Goal: Task Accomplishment & Management: Use online tool/utility

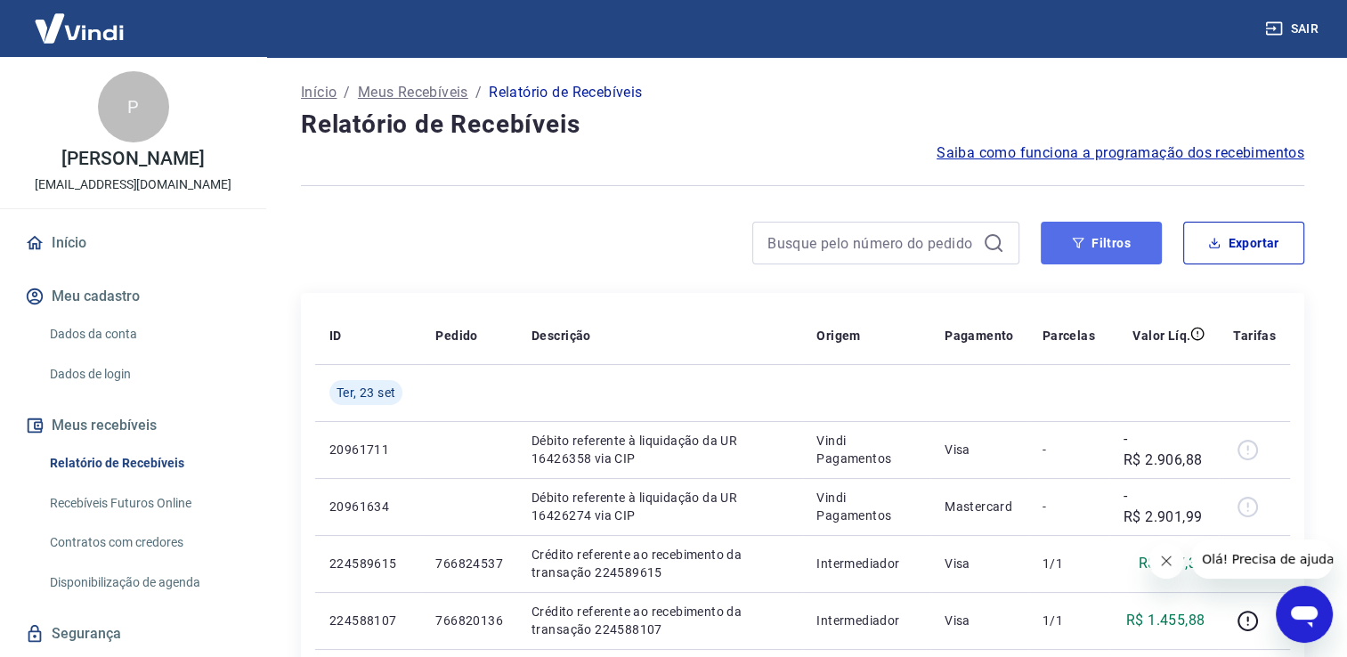
click at [1087, 253] on button "Filtros" at bounding box center [1101, 243] width 121 height 43
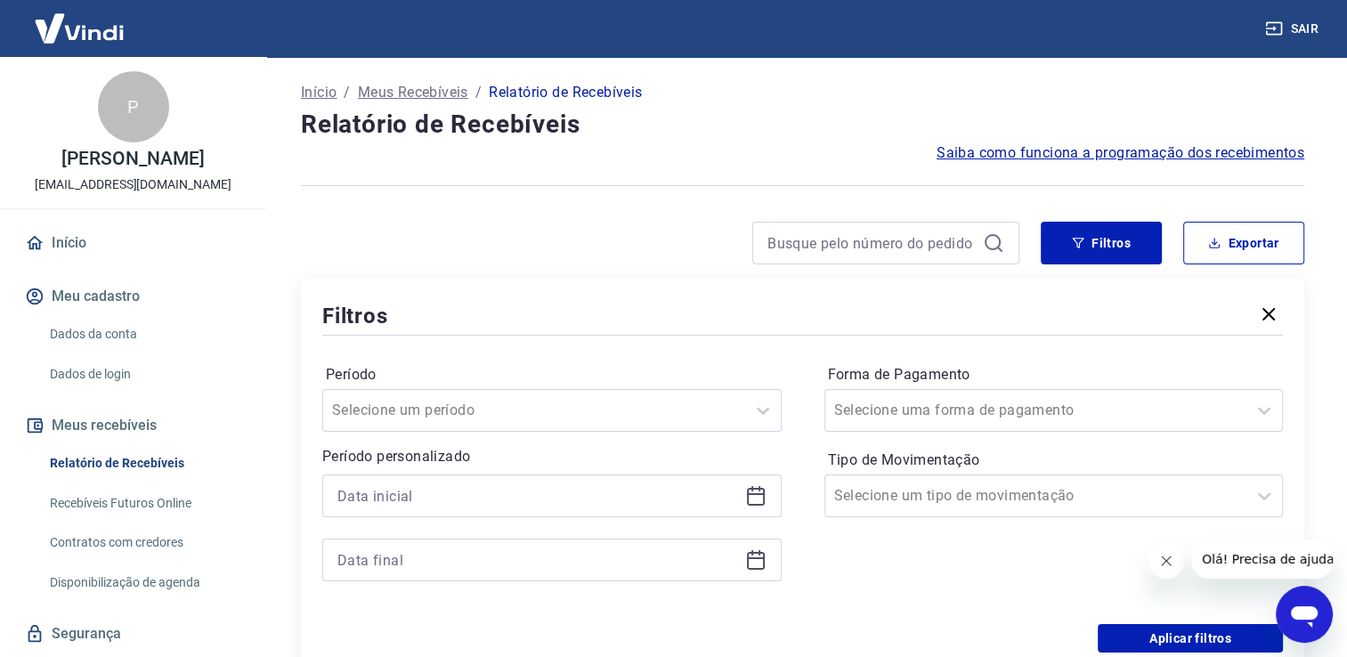
click at [745, 492] on icon at bounding box center [755, 495] width 21 height 21
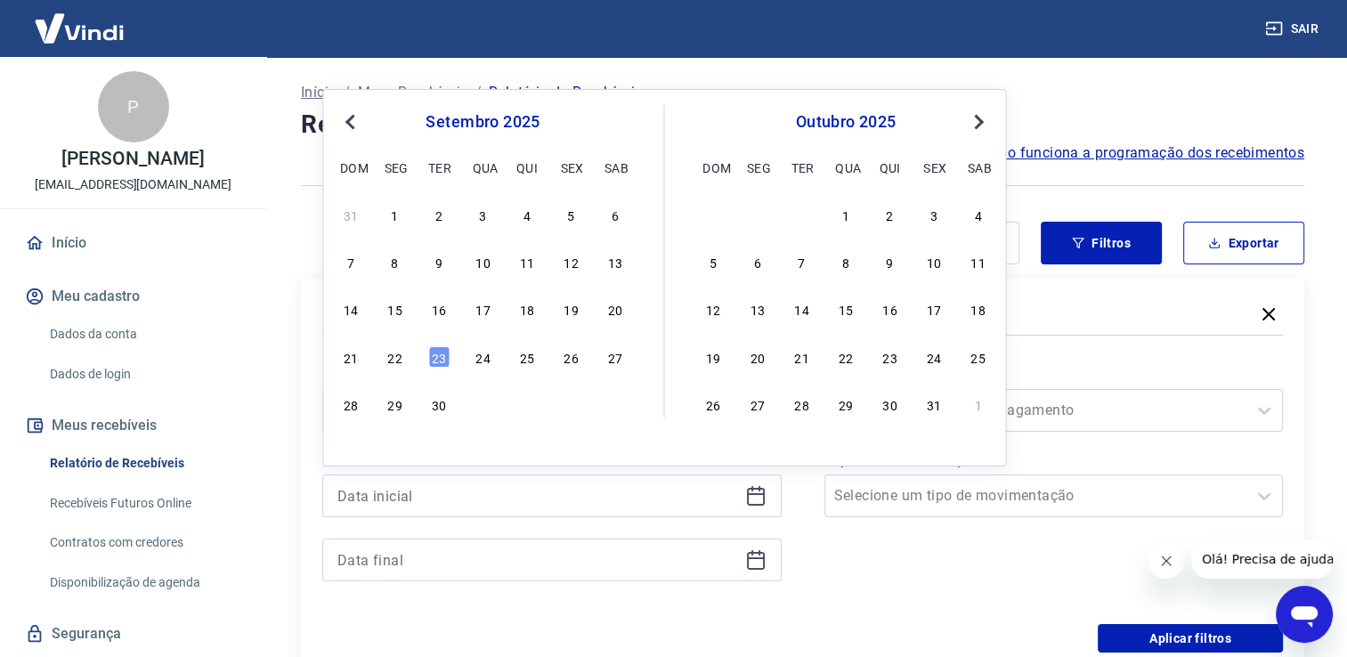
click at [409, 351] on div "21 22 23 24 25 26 27" at bounding box center [482, 357] width 290 height 26
drag, startPoint x: 402, startPoint y: 359, endPoint x: 704, endPoint y: 541, distance: 352.7
click at [402, 360] on div "22" at bounding box center [395, 356] width 21 height 21
type input "[DATE]"
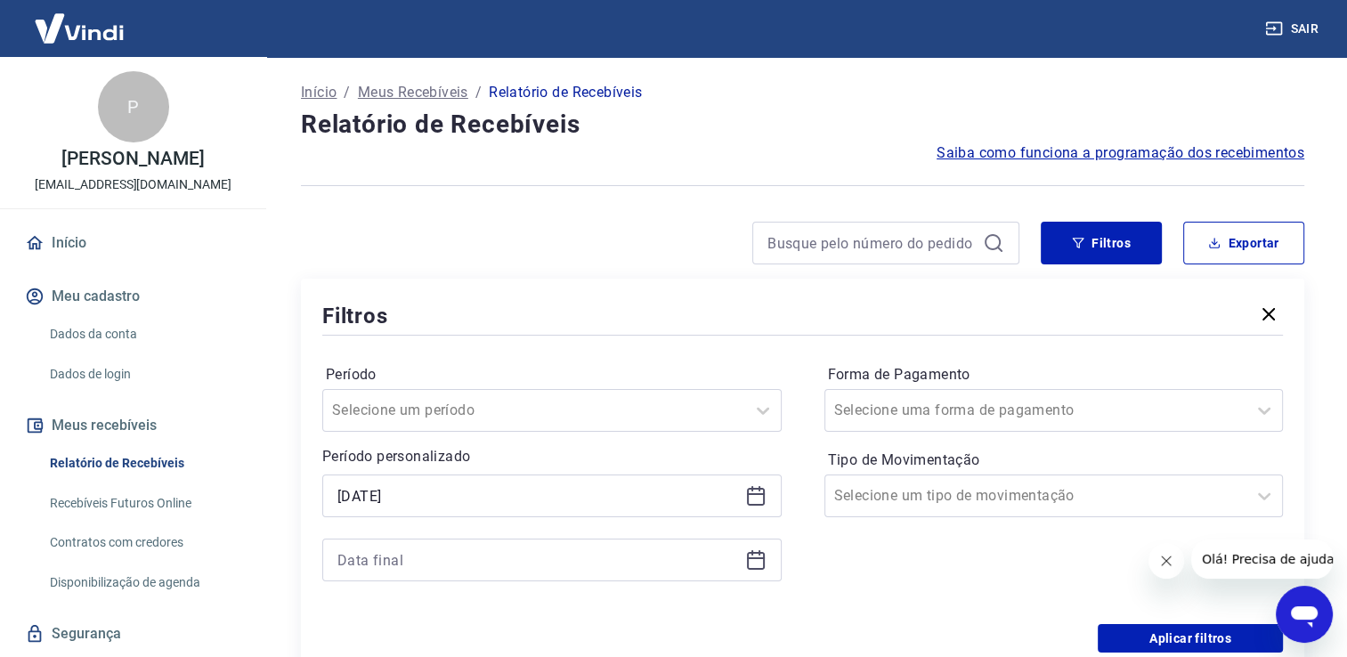
click at [756, 562] on div at bounding box center [551, 560] width 459 height 43
click at [756, 562] on icon at bounding box center [755, 559] width 21 height 21
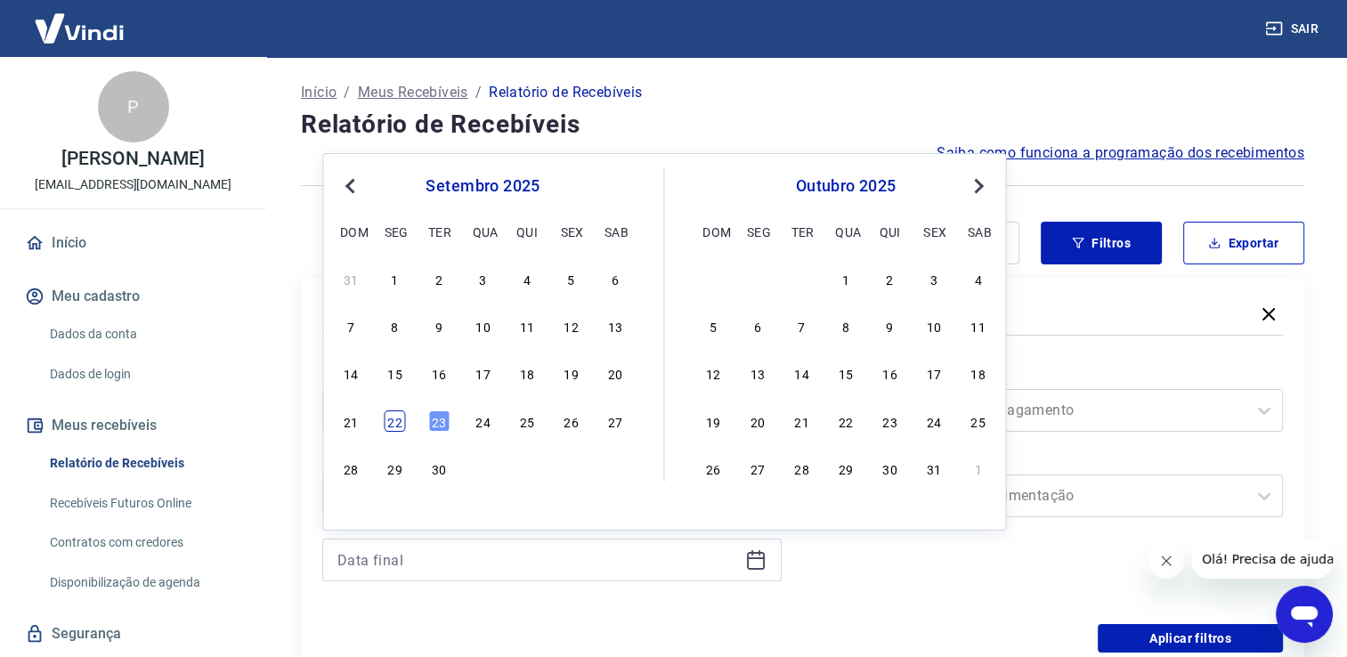
click at [394, 420] on div "22" at bounding box center [395, 420] width 21 height 21
type input "[DATE]"
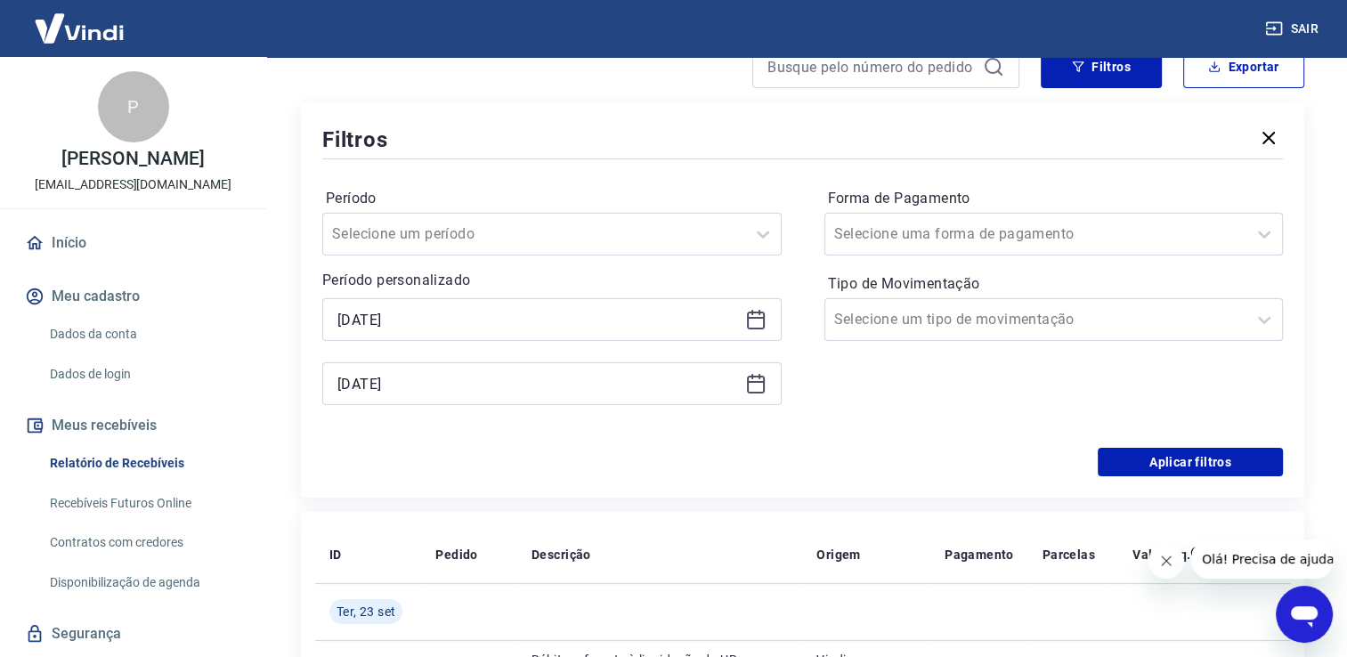
scroll to position [178, 0]
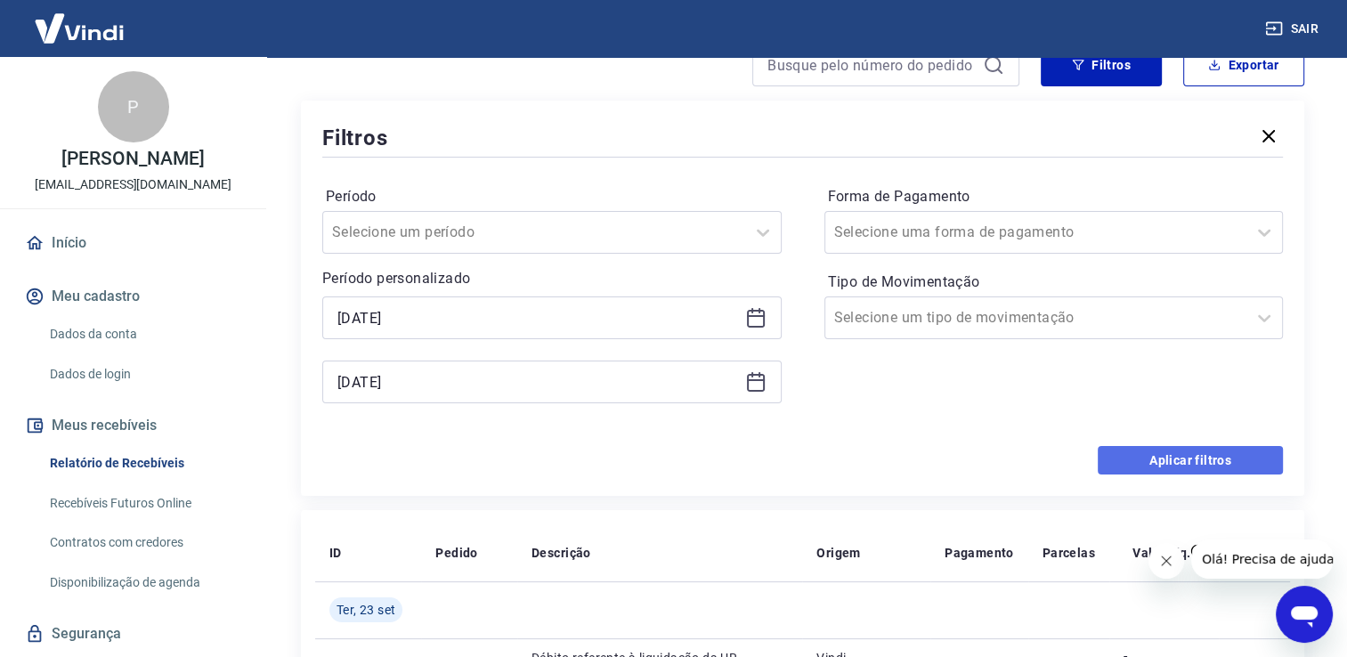
click at [1152, 454] on button "Aplicar filtros" at bounding box center [1190, 460] width 185 height 28
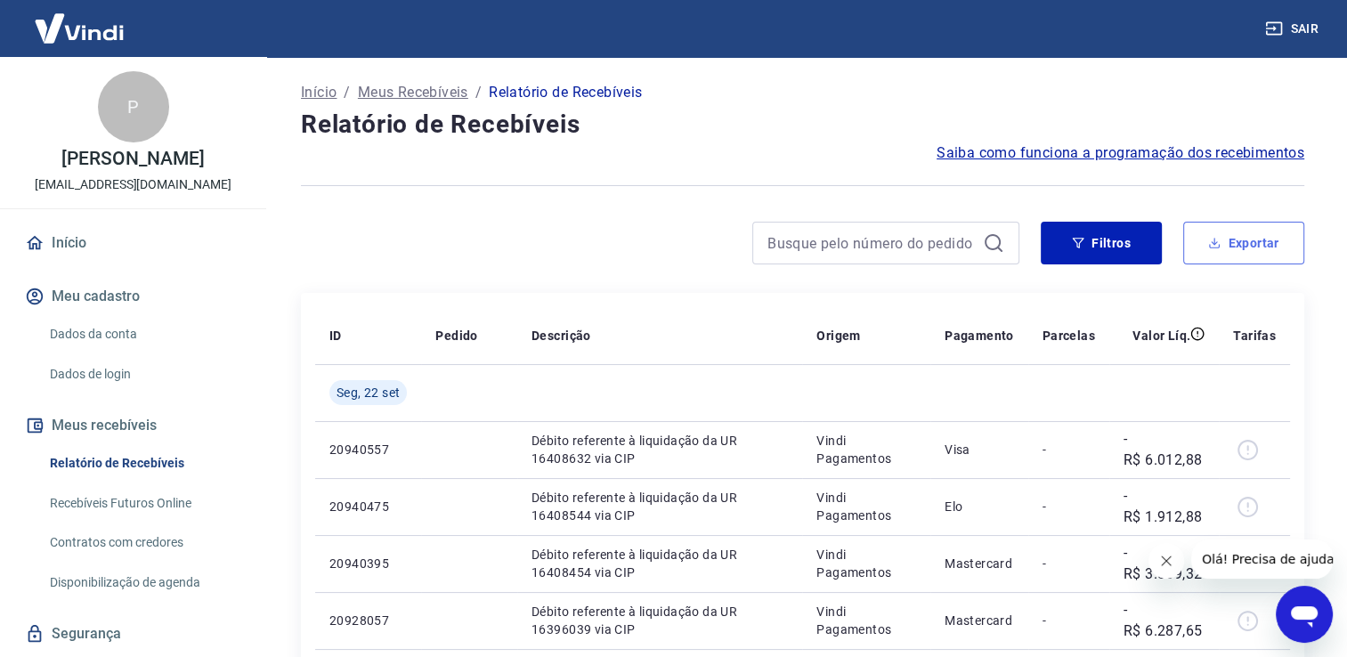
click at [1255, 252] on button "Exportar" at bounding box center [1243, 243] width 121 height 43
type input "[DATE]"
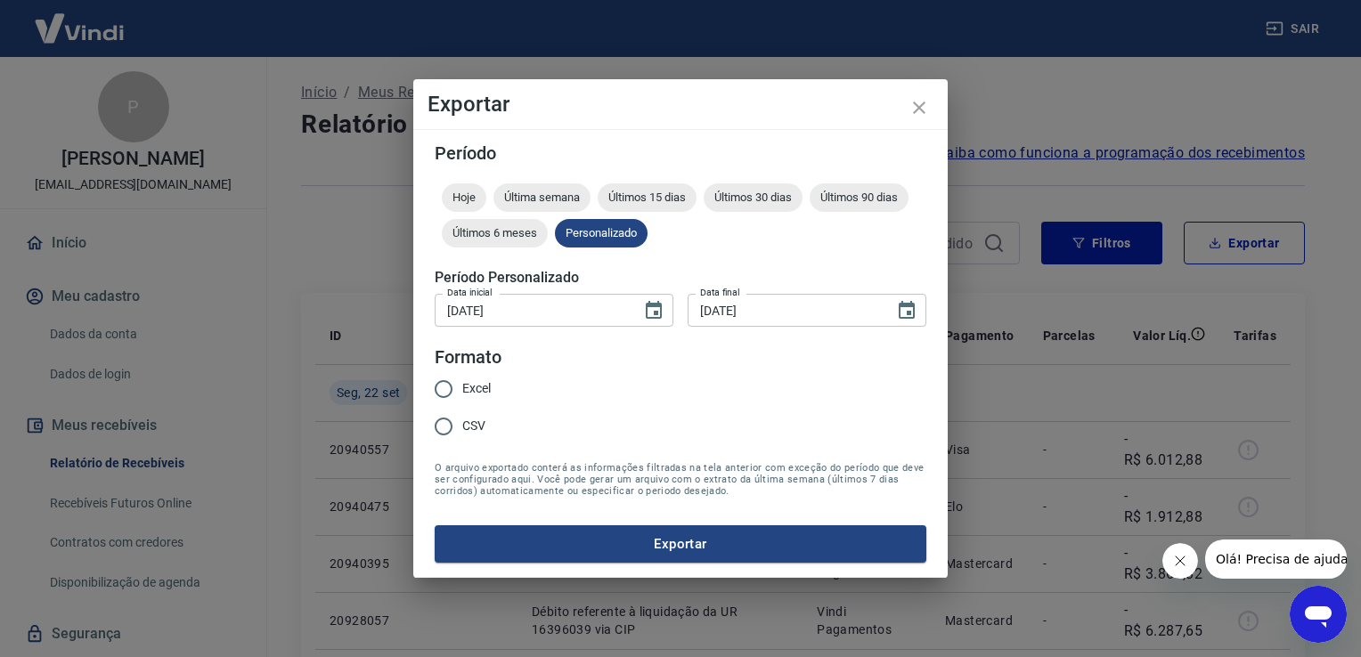
click at [474, 381] on span "Excel" at bounding box center [476, 388] width 28 height 19
click at [462, 381] on input "Excel" at bounding box center [443, 388] width 37 height 37
radio input "true"
click at [677, 516] on form "Período Hoje Última semana Últimos 15 dias Últimos 30 dias Últimos 90 dias Últi…" at bounding box center [681, 353] width 492 height 418
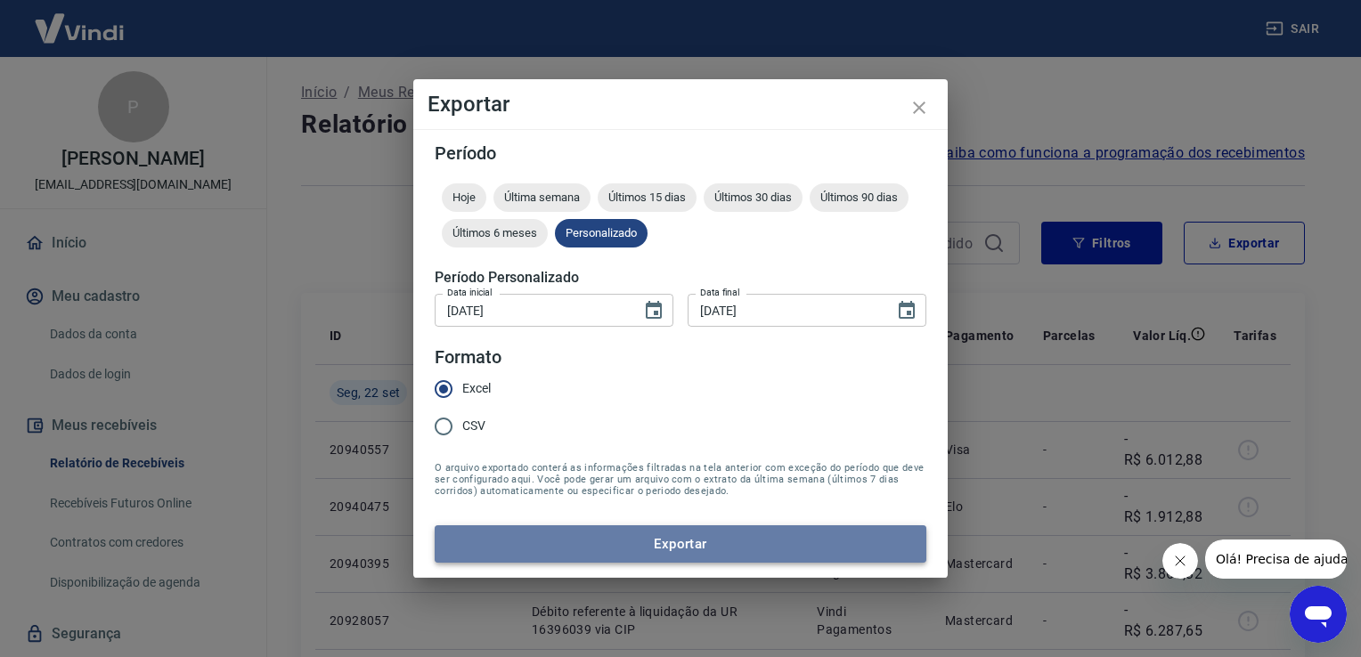
click at [665, 537] on button "Exportar" at bounding box center [681, 543] width 492 height 37
